Goal: Task Accomplishment & Management: Use online tool/utility

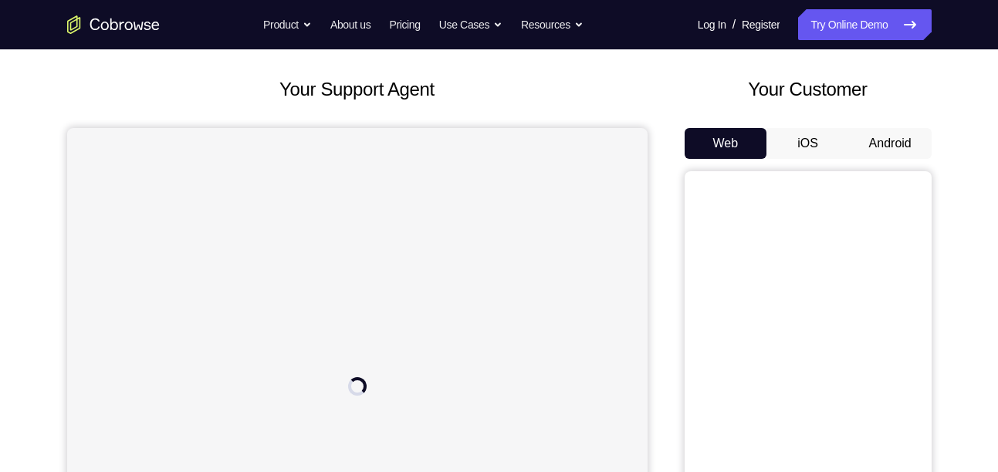
scroll to position [76, 0]
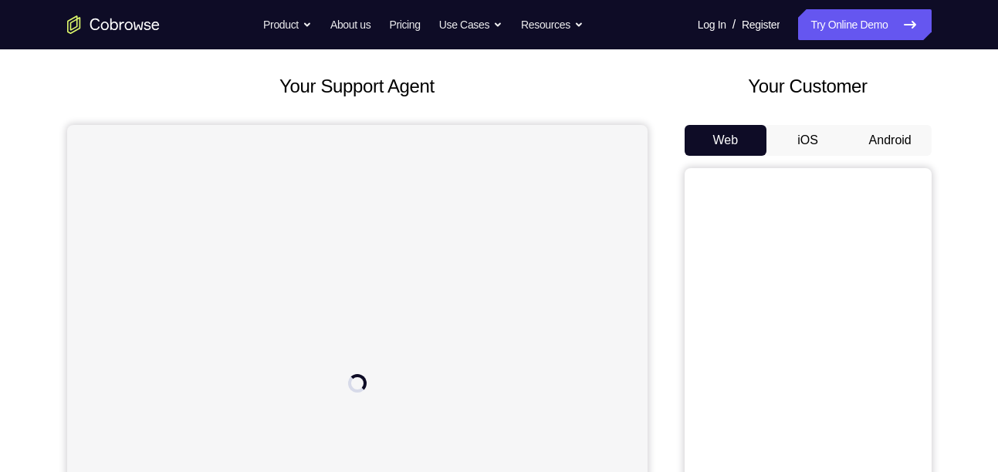
click at [810, 148] on button "iOS" at bounding box center [807, 140] width 83 height 31
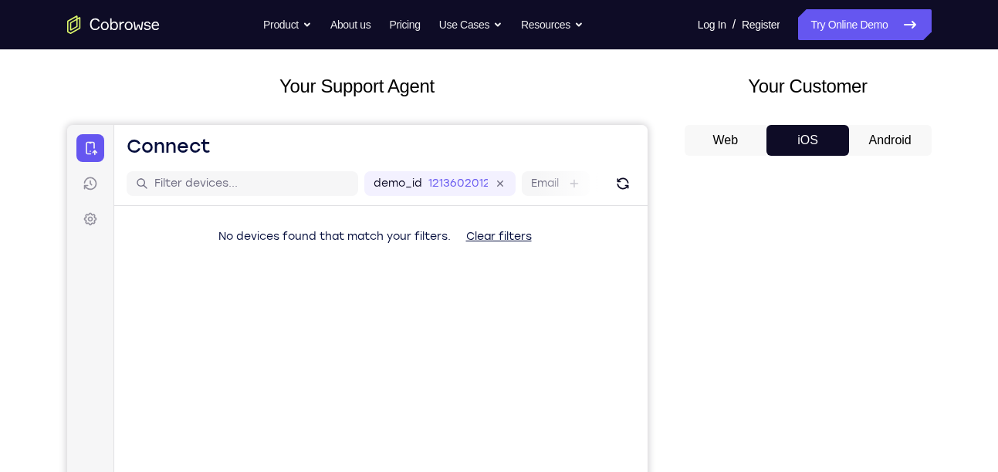
click at [881, 156] on div "Web iOS Android" at bounding box center [808, 384] width 247 height 518
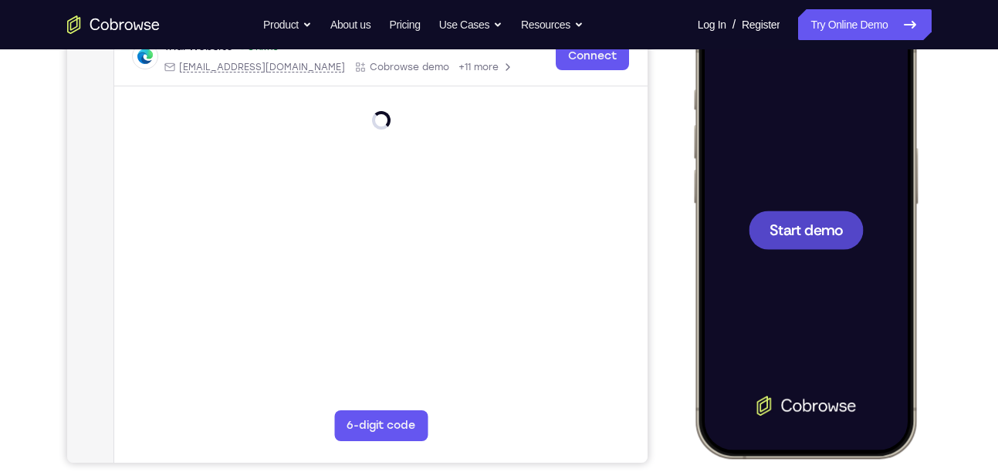
scroll to position [129, 0]
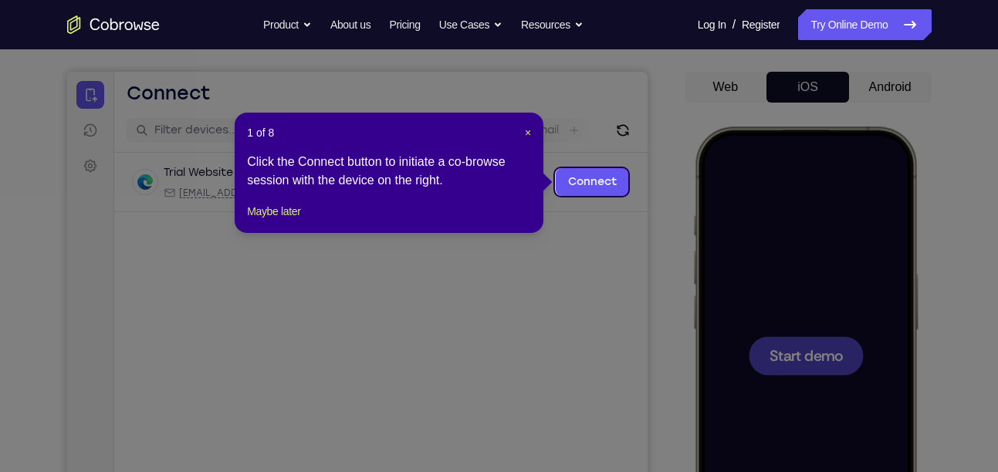
click at [885, 90] on icon at bounding box center [505, 236] width 1010 height 472
click at [525, 133] on span "×" at bounding box center [528, 133] width 6 height 12
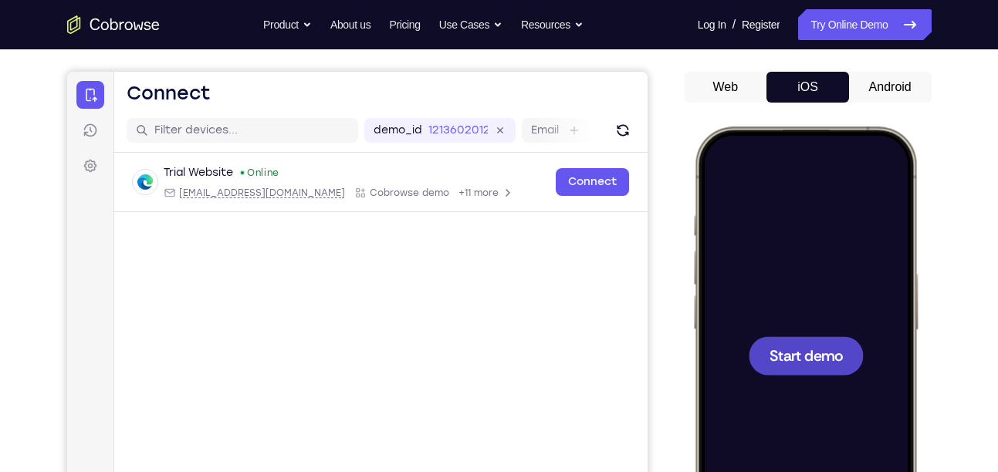
click at [909, 86] on button "Android" at bounding box center [890, 87] width 83 height 31
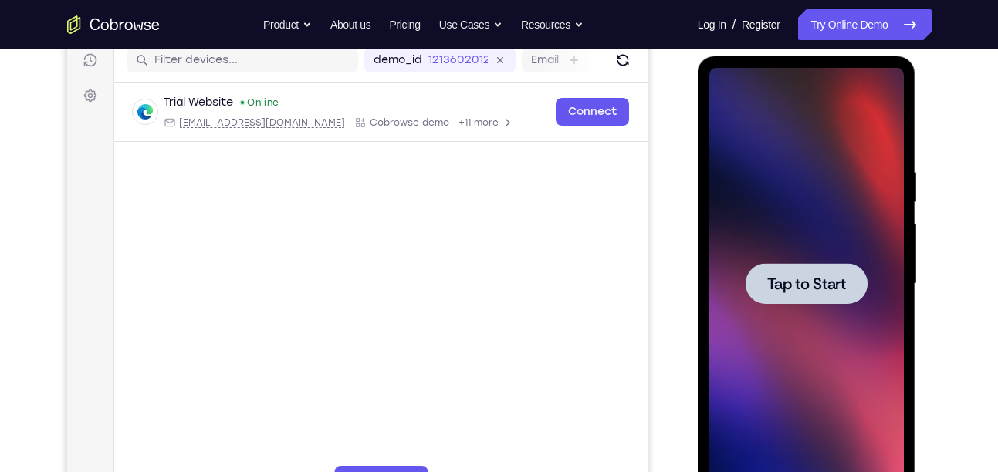
scroll to position [200, 0]
click at [799, 281] on span "Tap to Start" at bounding box center [806, 283] width 79 height 15
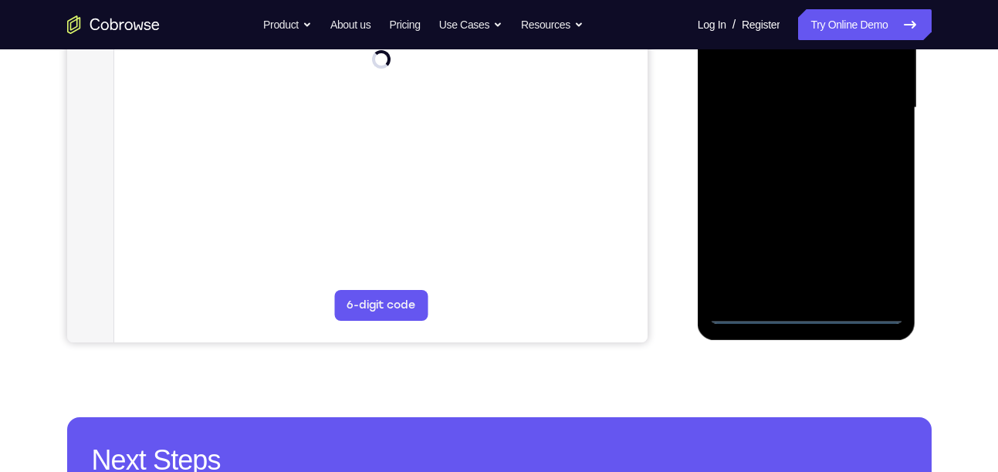
scroll to position [387, 0]
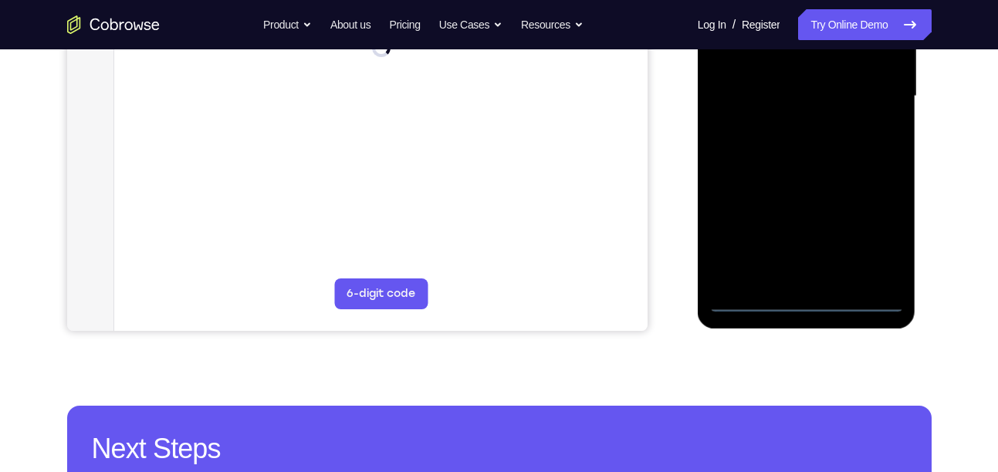
click at [805, 302] on div at bounding box center [806, 96] width 195 height 432
click at [866, 227] on div at bounding box center [806, 96] width 195 height 432
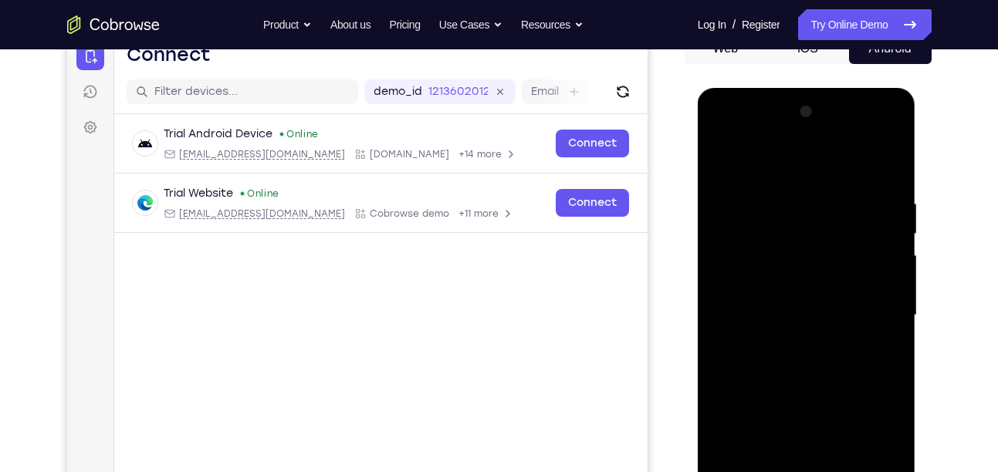
scroll to position [164, 0]
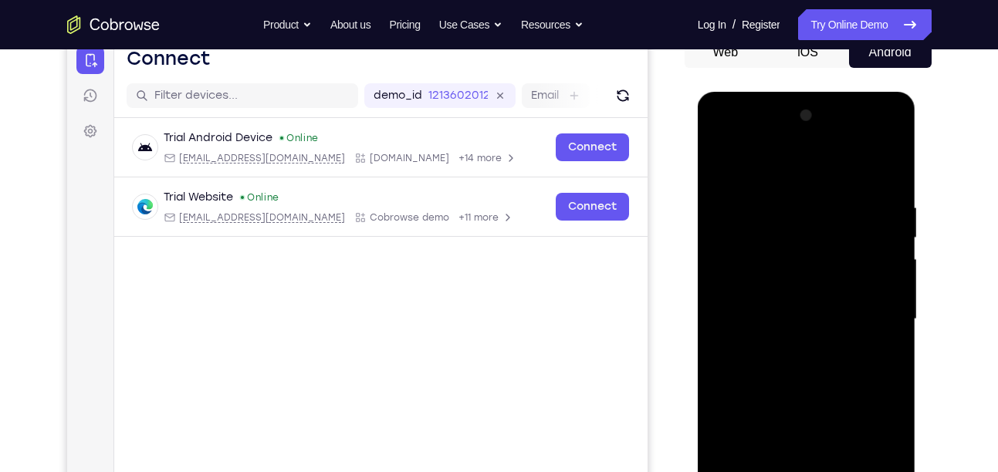
click at [783, 171] on div at bounding box center [806, 319] width 195 height 432
click at [878, 325] on div at bounding box center [806, 319] width 195 height 432
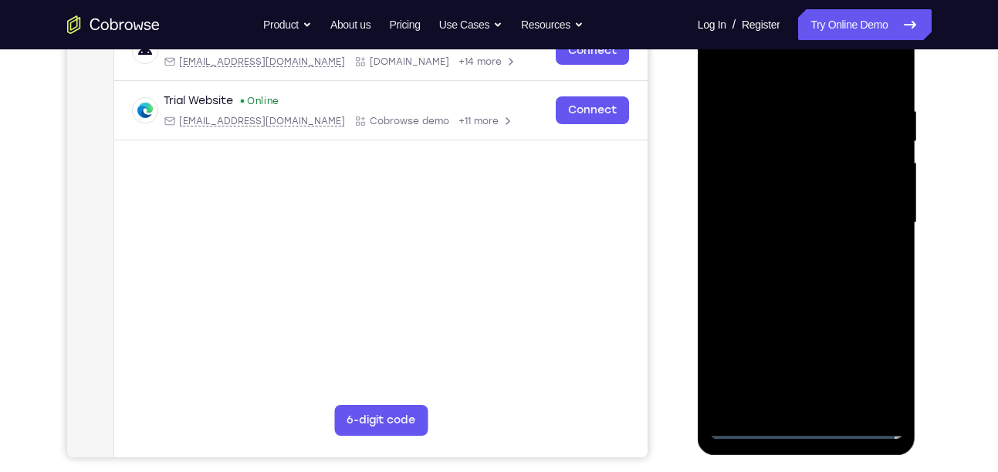
scroll to position [261, 0]
click at [804, 378] on div at bounding box center [806, 222] width 195 height 432
click at [789, 405] on div at bounding box center [806, 222] width 195 height 432
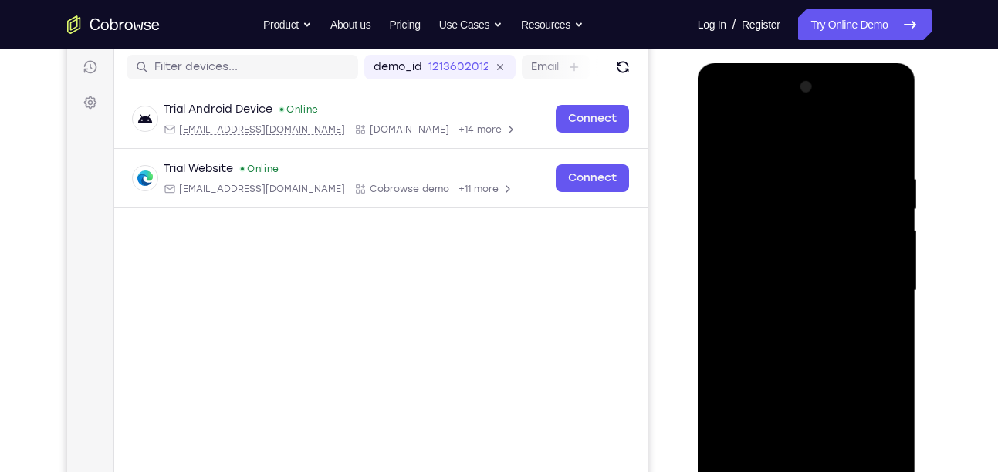
scroll to position [191, 0]
click at [719, 134] on div at bounding box center [806, 292] width 195 height 432
click at [777, 272] on div at bounding box center [806, 292] width 195 height 432
click at [798, 318] on div at bounding box center [806, 292] width 195 height 432
click at [777, 313] on div at bounding box center [806, 292] width 195 height 432
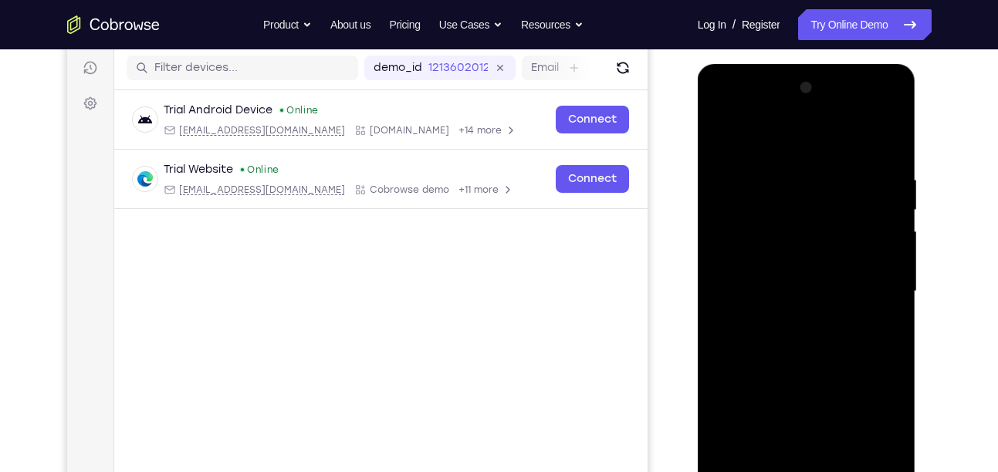
click at [718, 134] on div at bounding box center [806, 292] width 195 height 432
click at [784, 310] on div at bounding box center [806, 292] width 195 height 432
click at [784, 295] on div at bounding box center [806, 292] width 195 height 432
click at [818, 348] on div at bounding box center [806, 292] width 195 height 432
click at [809, 333] on div at bounding box center [806, 292] width 195 height 432
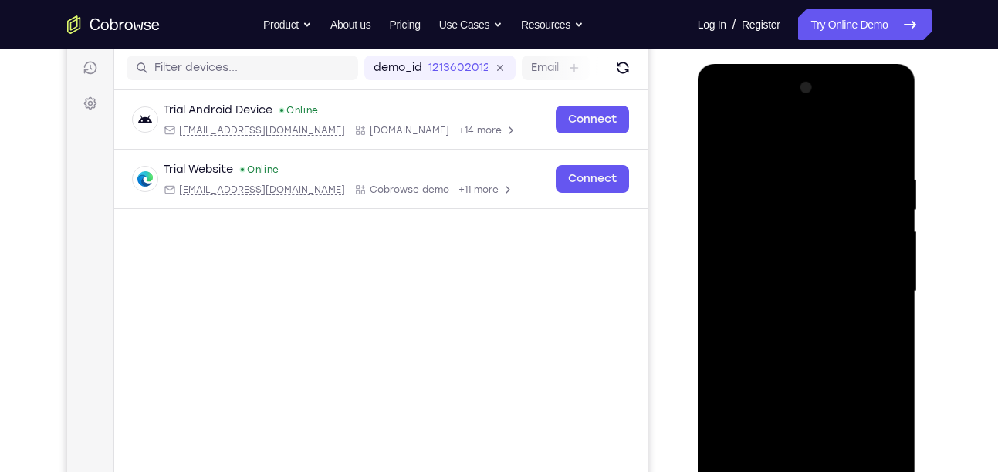
click at [790, 373] on div at bounding box center [806, 292] width 195 height 432
click at [810, 209] on div at bounding box center [806, 292] width 195 height 432
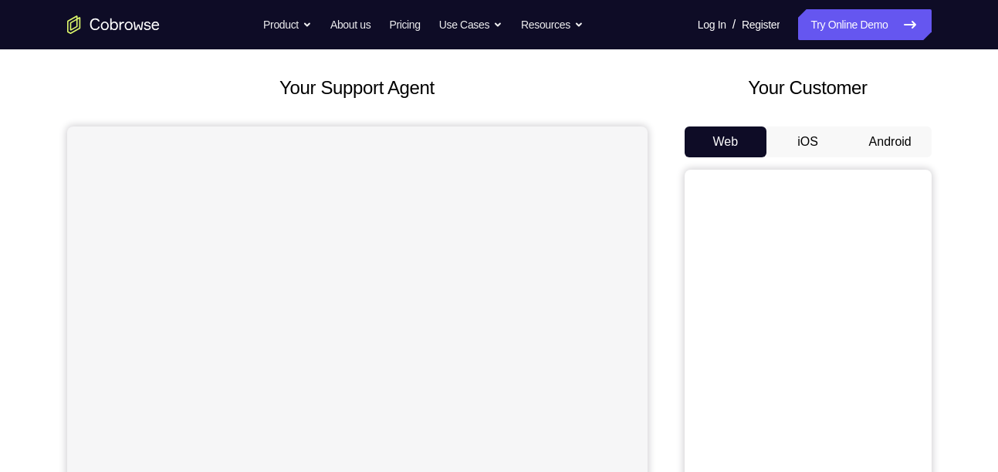
scroll to position [73, 0]
click at [878, 154] on button "Android" at bounding box center [890, 142] width 83 height 31
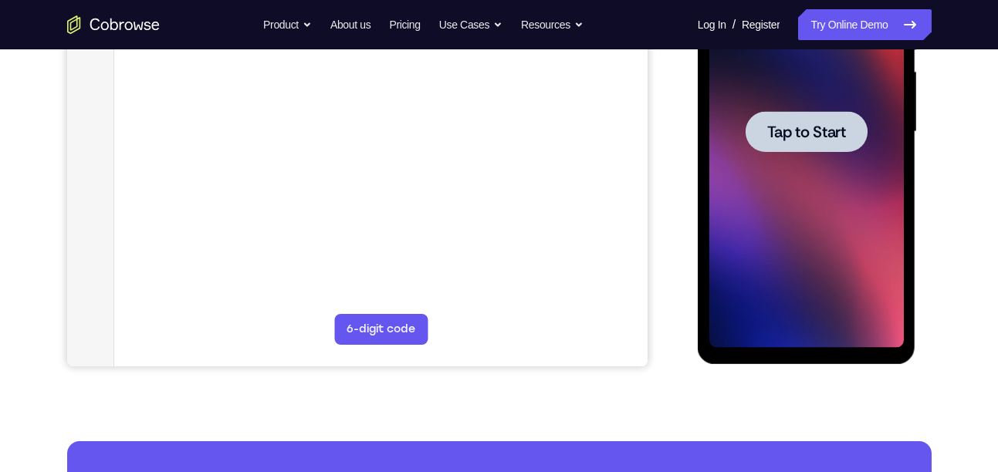
scroll to position [0, 0]
click at [824, 143] on div at bounding box center [807, 131] width 122 height 41
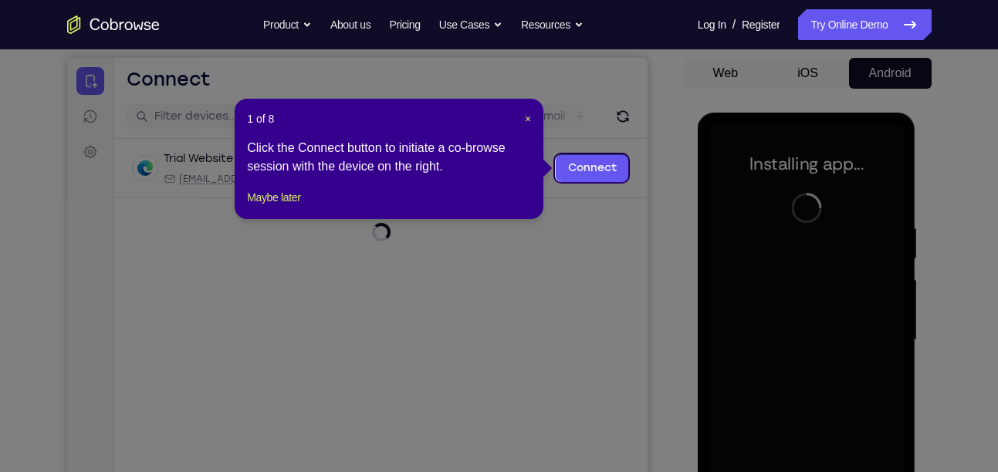
scroll to position [142, 0]
click at [528, 117] on span "×" at bounding box center [528, 119] width 6 height 12
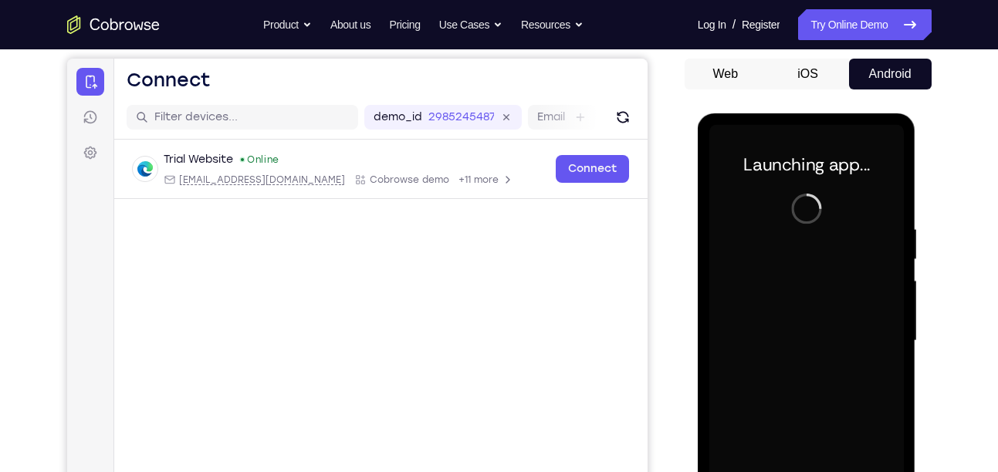
scroll to position [226, 0]
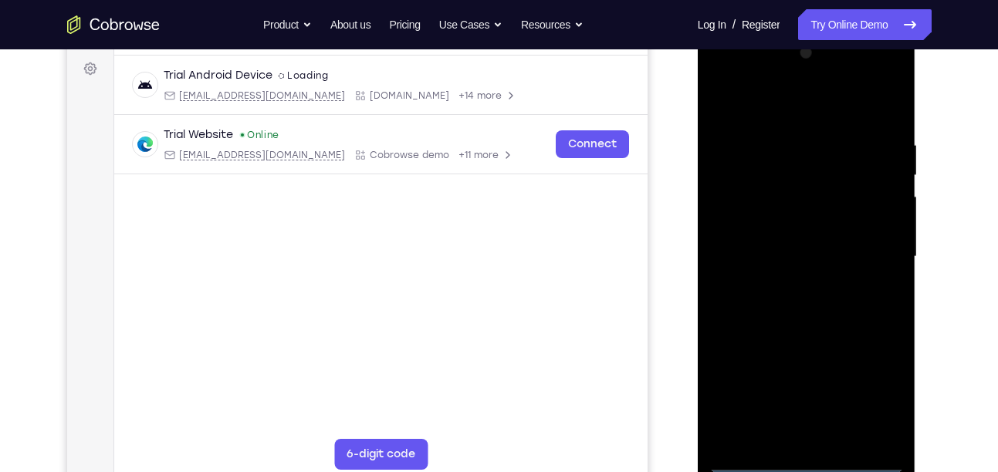
click at [806, 465] on div at bounding box center [806, 257] width 195 height 432
click at [811, 460] on div at bounding box center [806, 257] width 195 height 432
click at [802, 459] on div at bounding box center [806, 257] width 195 height 432
click at [868, 396] on div at bounding box center [806, 257] width 195 height 432
click at [779, 114] on div at bounding box center [806, 257] width 195 height 432
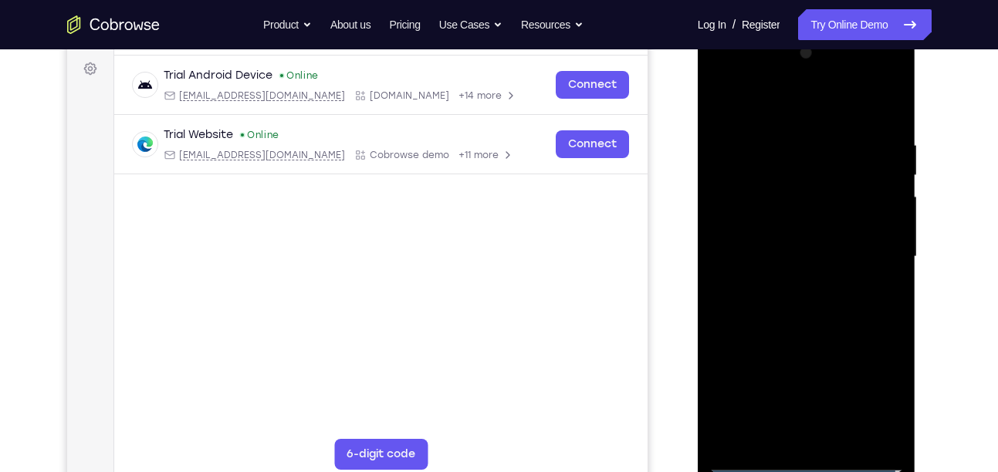
click at [878, 257] on div at bounding box center [806, 257] width 195 height 432
click at [774, 282] on div at bounding box center [806, 257] width 195 height 432
click at [778, 282] on div at bounding box center [806, 257] width 195 height 432
click at [808, 243] on div at bounding box center [806, 257] width 195 height 432
click at [765, 276] on div at bounding box center [806, 257] width 195 height 432
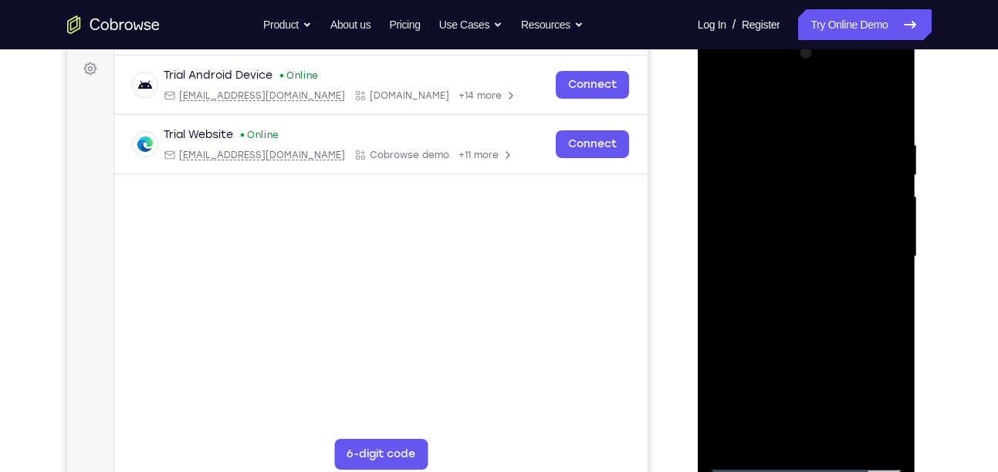
click at [807, 259] on div at bounding box center [806, 257] width 195 height 432
click at [787, 249] on div at bounding box center [806, 257] width 195 height 432
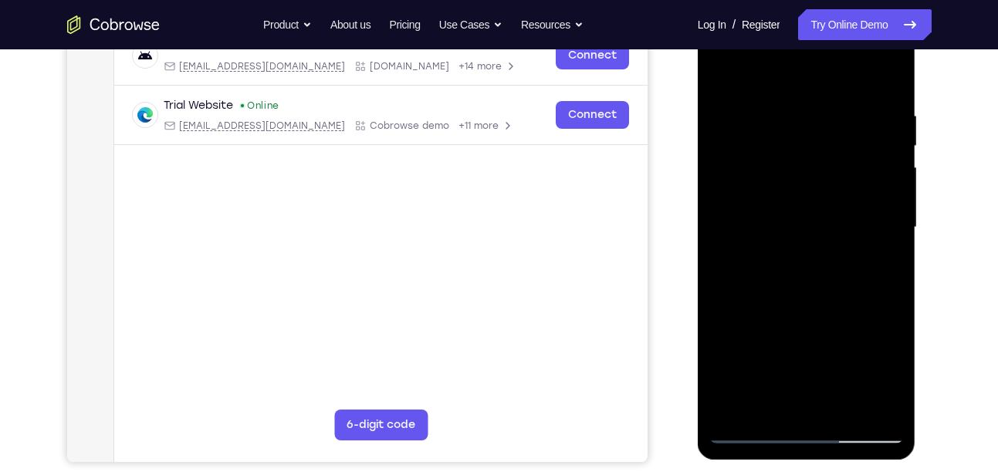
scroll to position [256, 0]
click at [762, 274] on div at bounding box center [806, 227] width 195 height 432
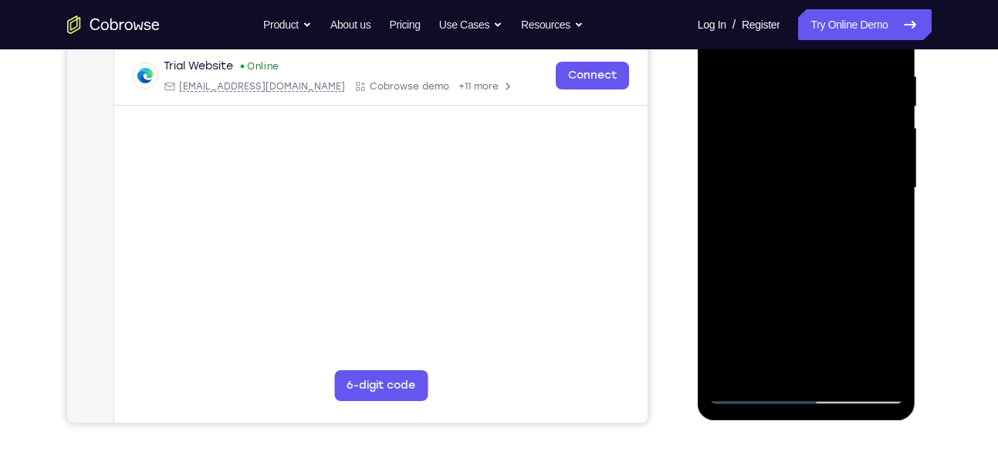
click at [779, 231] on div at bounding box center [806, 188] width 195 height 432
click at [803, 237] on div at bounding box center [806, 188] width 195 height 432
click at [787, 247] on div at bounding box center [806, 188] width 195 height 432
click at [765, 240] on div at bounding box center [806, 188] width 195 height 432
click at [787, 230] on div at bounding box center [806, 188] width 195 height 432
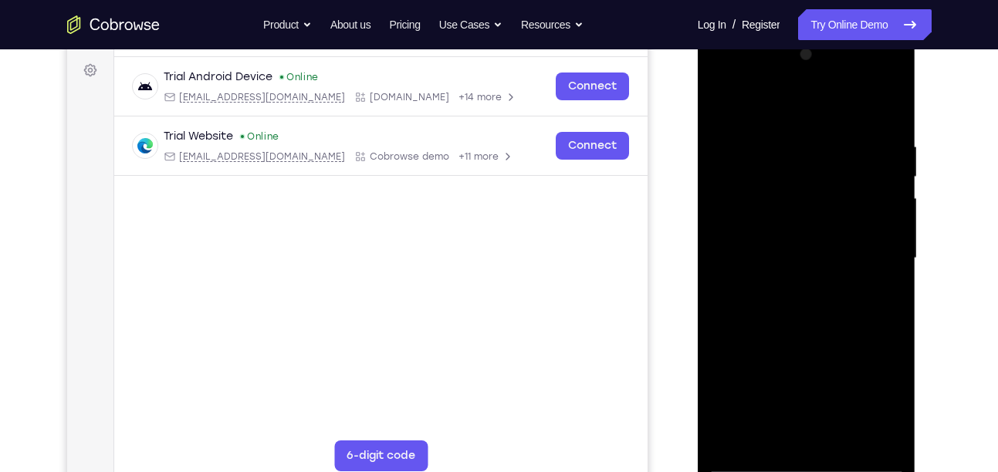
scroll to position [224, 0]
